Goal: Find specific page/section: Find specific page/section

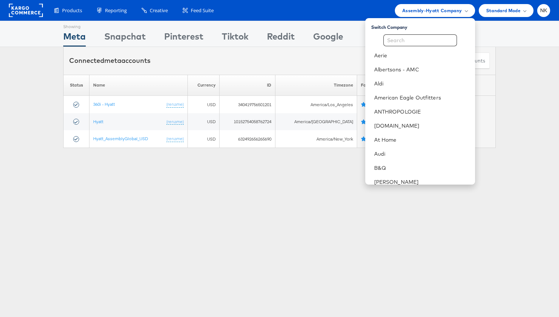
scroll to position [355, 0]
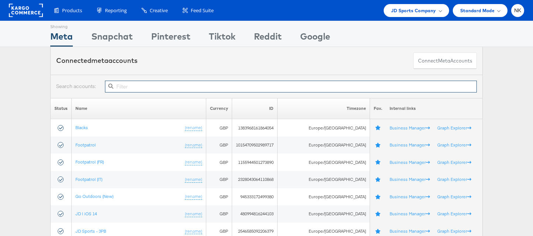
click at [190, 81] on input "text" at bounding box center [291, 87] width 372 height 12
paste input "10155095301594717"
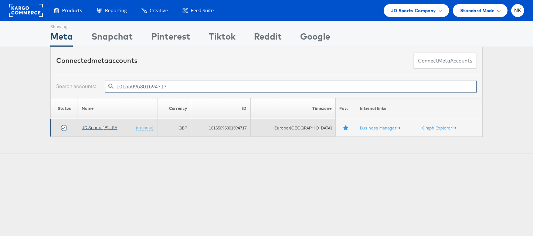
type input "10155095301594717"
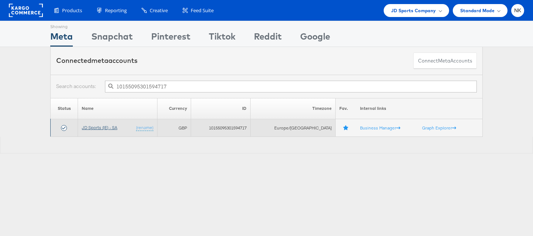
click at [115, 127] on link "JD Sports (IE) - SA" at bounding box center [99, 128] width 35 height 6
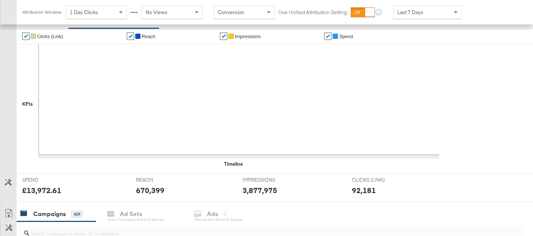
scroll to position [181, 0]
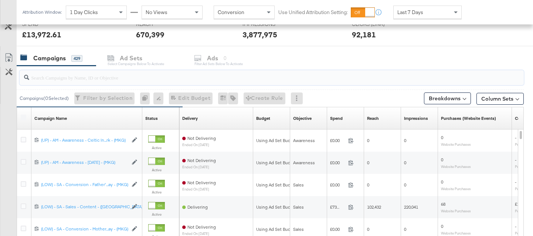
click at [129, 77] on input "search" at bounding box center [254, 74] width 450 height 14
paste input "20231978850360507"
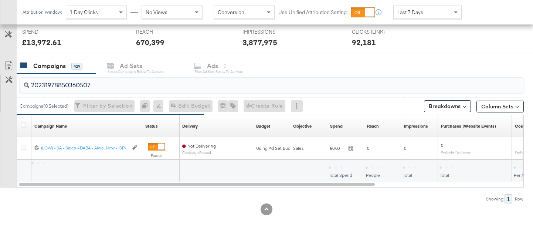
scroll to position [280, 0]
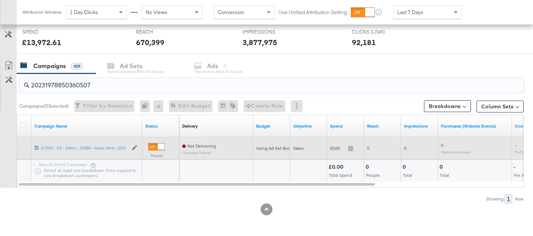
type input "20231978850360507"
click at [23, 148] on icon at bounding box center [24, 147] width 6 height 6
click at [0, 0] on input "checkbox" at bounding box center [0, 0] width 0 height 0
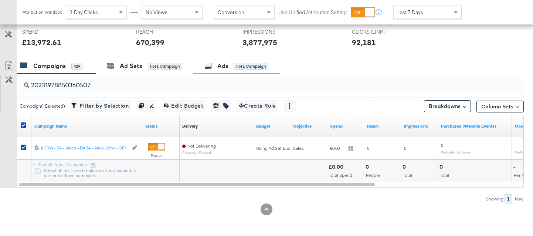
click at [210, 68] on icon at bounding box center [207, 65] width 7 height 7
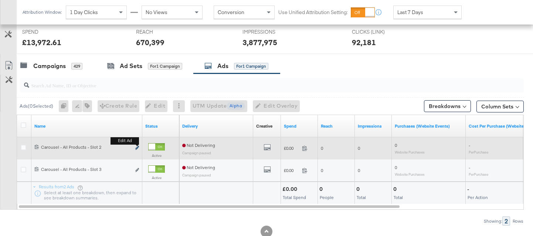
click at [139, 147] on icon "link" at bounding box center [137, 148] width 4 height 4
